Goal: Consume media (video, audio): Consume media (video, audio)

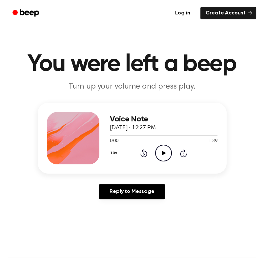
click at [164, 155] on icon "Play Audio" at bounding box center [163, 153] width 17 height 17
click at [146, 154] on icon "Rewind 5 seconds" at bounding box center [143, 153] width 7 height 9
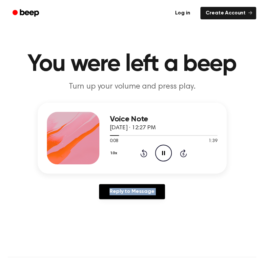
click at [146, 154] on icon "Rewind 5 seconds" at bounding box center [143, 153] width 7 height 9
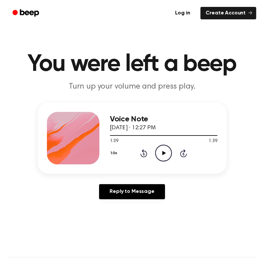
click at [158, 151] on icon "Play Audio" at bounding box center [163, 153] width 17 height 17
click at [158, 151] on icon "Pause Audio" at bounding box center [163, 153] width 17 height 17
